Goal: Information Seeking & Learning: Learn about a topic

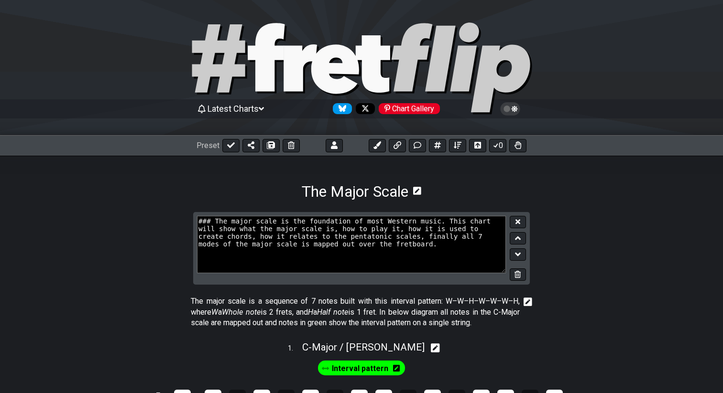
scroll to position [68, 0]
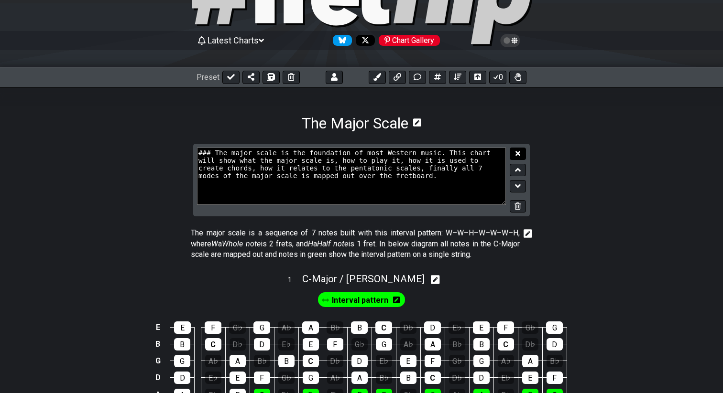
click at [517, 155] on icon at bounding box center [517, 153] width 5 height 7
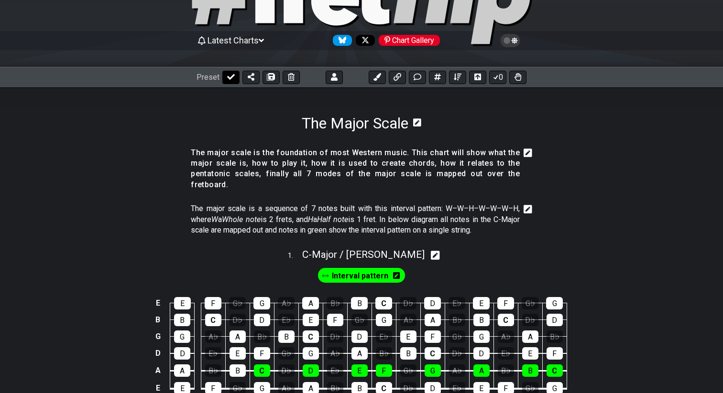
click at [227, 75] on icon at bounding box center [231, 77] width 8 height 8
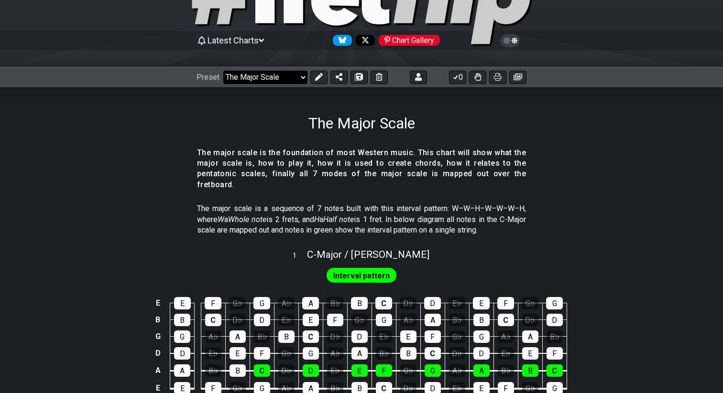
click at [242, 76] on select "Welcome to #fretflip! Initial Preset Custom Preset 2 string patterns to connect…" at bounding box center [265, 77] width 84 height 13
click at [223, 71] on select "Welcome to #fretflip! Initial Preset Custom Preset 2 string patterns to connect…" at bounding box center [265, 77] width 84 height 13
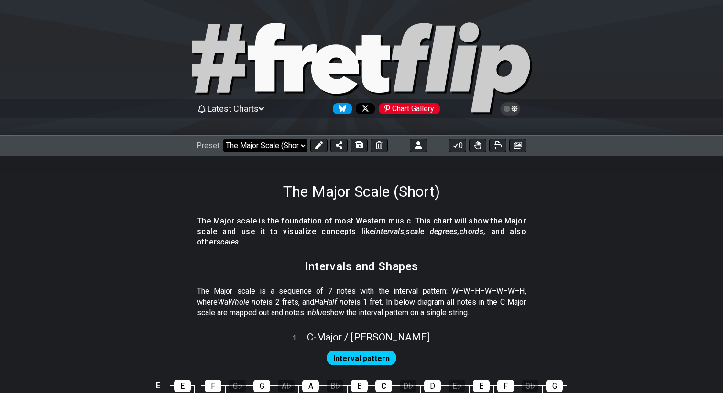
click at [259, 146] on select "Welcome to #fretflip! Initial Preset Custom Preset 2 string patterns to connect…" at bounding box center [265, 145] width 84 height 13
click at [223, 139] on select "Welcome to #fretflip! Initial Preset Custom Preset 2 string patterns to connect…" at bounding box center [265, 145] width 84 height 13
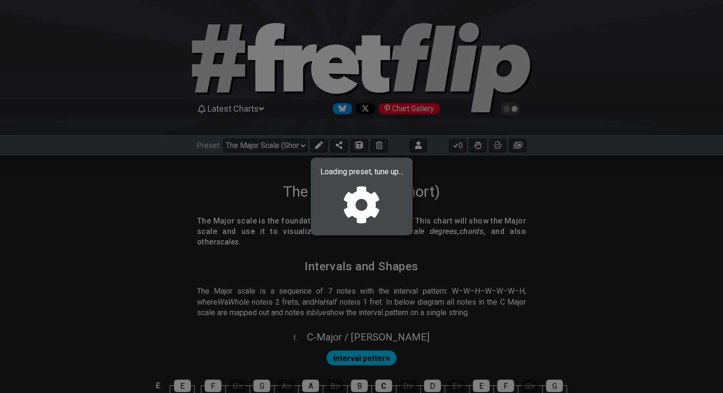
select select "/022512297046"
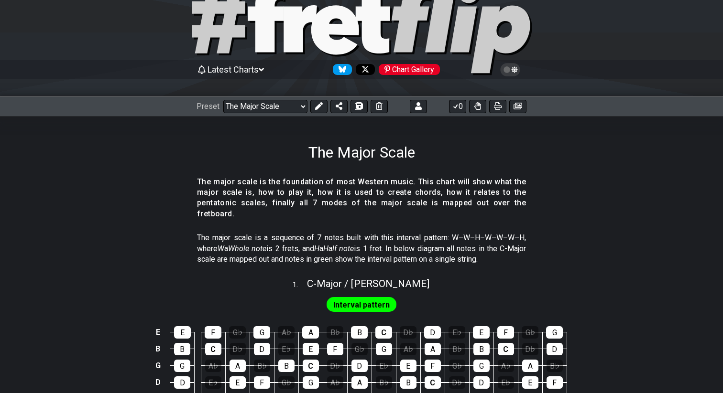
scroll to position [43, 0]
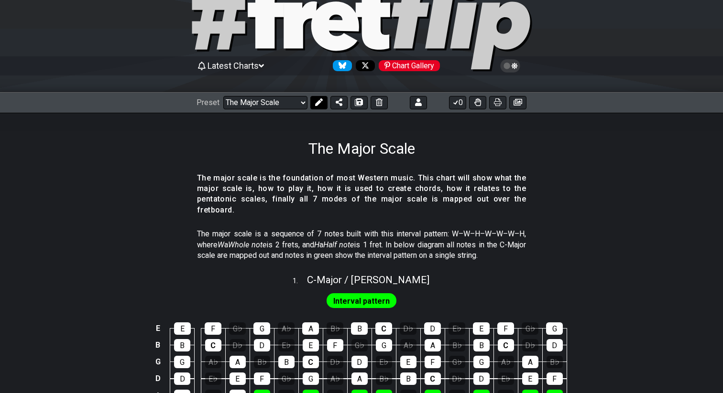
click at [317, 103] on icon at bounding box center [319, 102] width 8 height 8
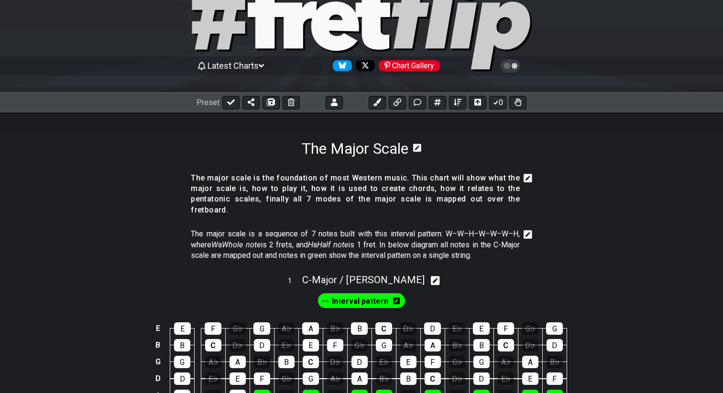
click at [529, 176] on icon at bounding box center [527, 179] width 9 height 10
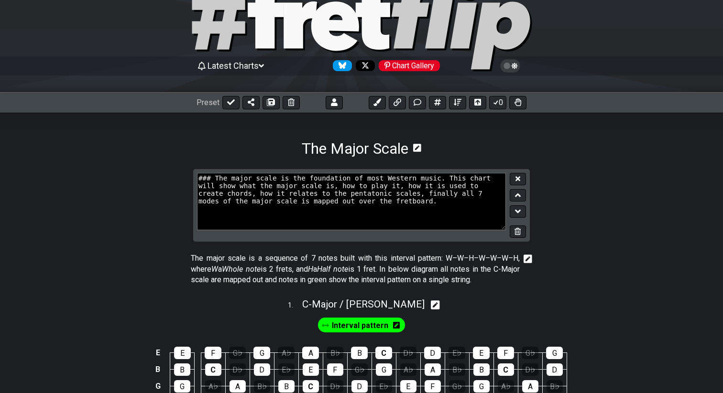
click at [428, 193] on textarea "### The major scale is the foundation of most Western music. This chart will sh…" at bounding box center [351, 201] width 309 height 57
type textarea "### The major scale is the foundation of most Western music. This chart will sh…"
click at [521, 182] on button at bounding box center [518, 179] width 16 height 13
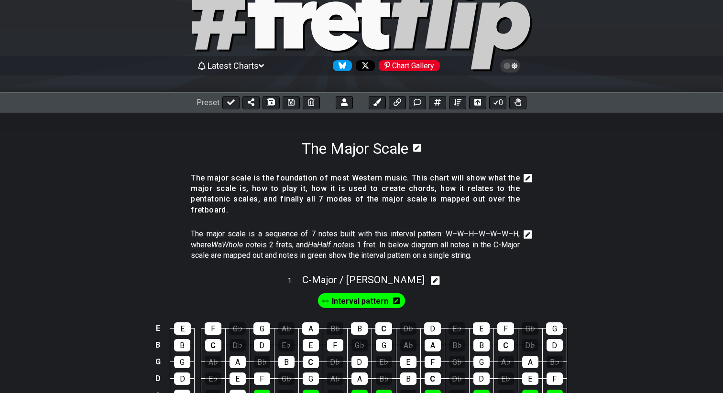
click at [526, 180] on icon at bounding box center [527, 179] width 9 height 10
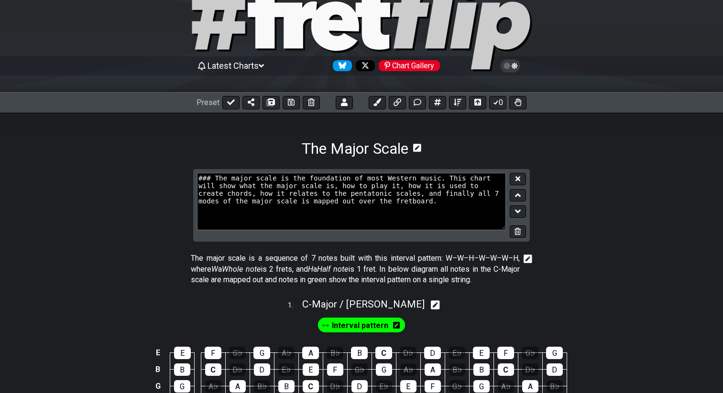
click at [299, 206] on textarea "### The major scale is the foundation of most Western music. This chart will sh…" at bounding box center [351, 201] width 309 height 57
click at [522, 180] on button at bounding box center [518, 179] width 16 height 13
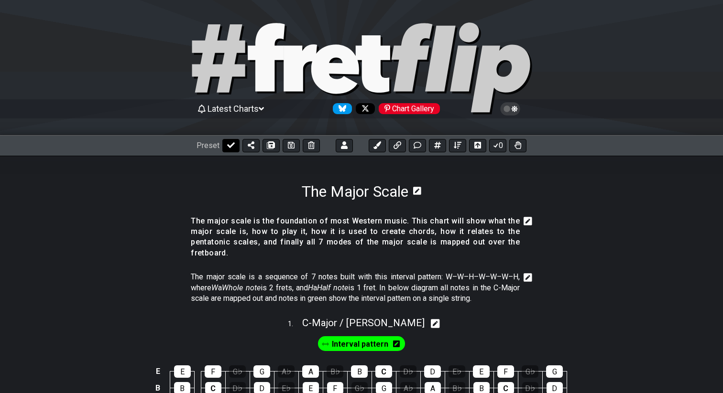
click at [228, 149] on button at bounding box center [230, 145] width 17 height 13
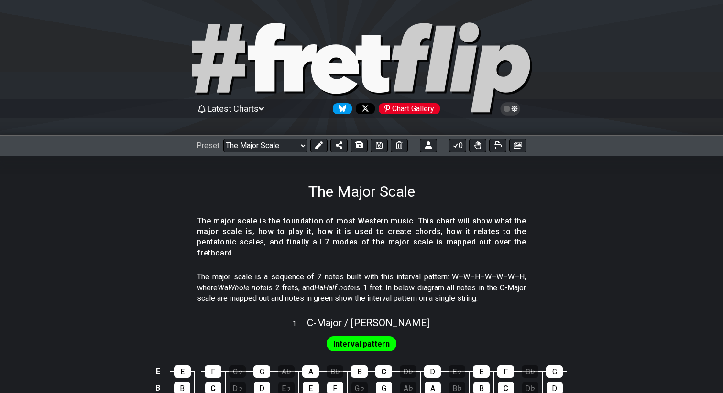
click at [244, 112] on span "Latest Charts" at bounding box center [232, 109] width 51 height 10
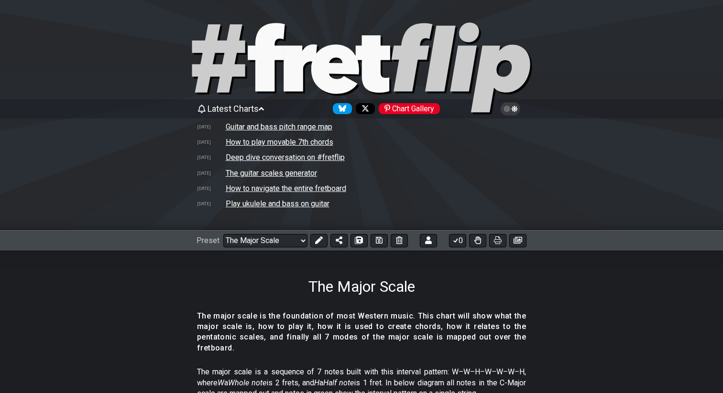
click at [248, 125] on td "Guitar and bass pitch range map" at bounding box center [279, 127] width 108 height 10
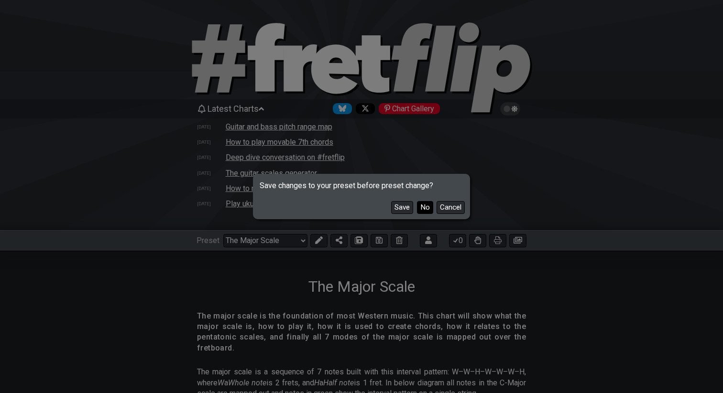
click at [422, 207] on button "No" at bounding box center [425, 207] width 16 height 13
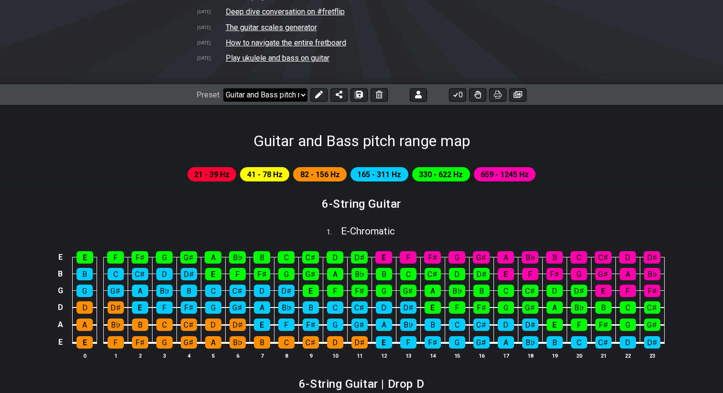
scroll to position [144, 0]
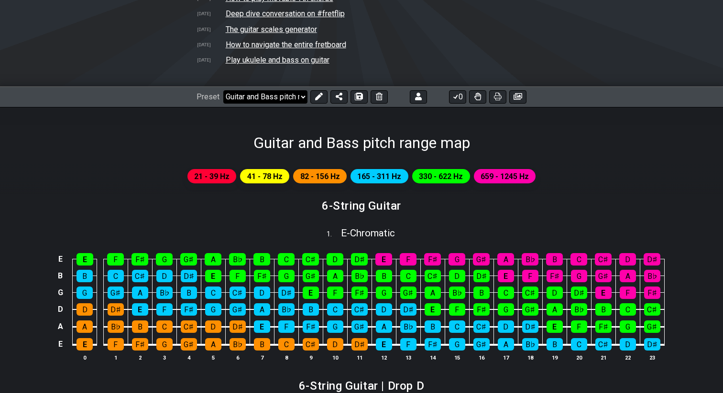
click at [270, 99] on select "Welcome to #fretflip! Initial Preset Custom Preset 2 string patterns to connect…" at bounding box center [265, 96] width 84 height 13
click at [223, 90] on select "Welcome to #fretflip! Initial Preset Custom Preset 2 string patterns to connect…" at bounding box center [265, 96] width 84 height 13
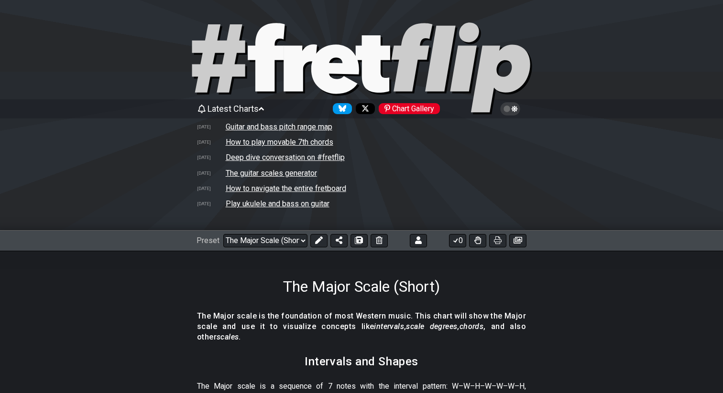
click at [243, 111] on span "Latest Charts" at bounding box center [232, 109] width 51 height 10
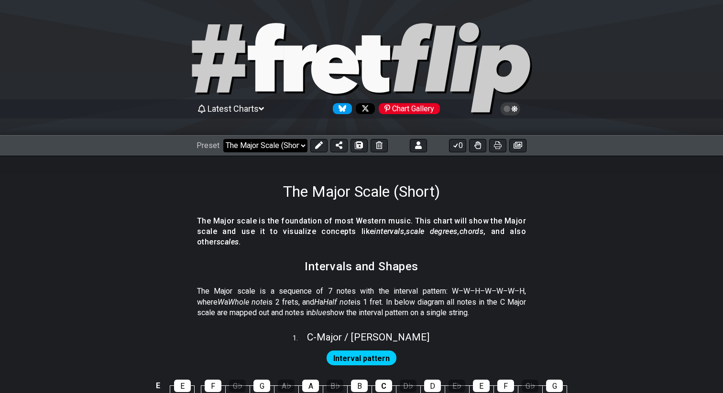
click at [282, 150] on select "Welcome to #fretflip! Initial Preset Custom Preset 2 string patterns to connect…" at bounding box center [265, 145] width 84 height 13
click at [223, 139] on select "Welcome to #fretflip! Initial Preset Custom Preset 2 string patterns to connect…" at bounding box center [265, 145] width 84 height 13
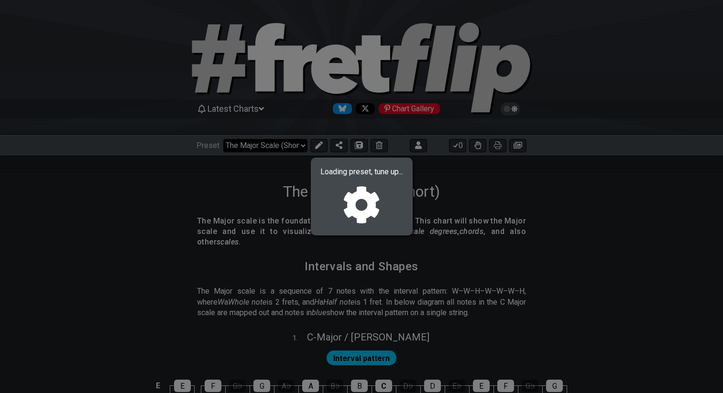
select select "/022512297046"
